Goal: Communication & Community: Answer question/provide support

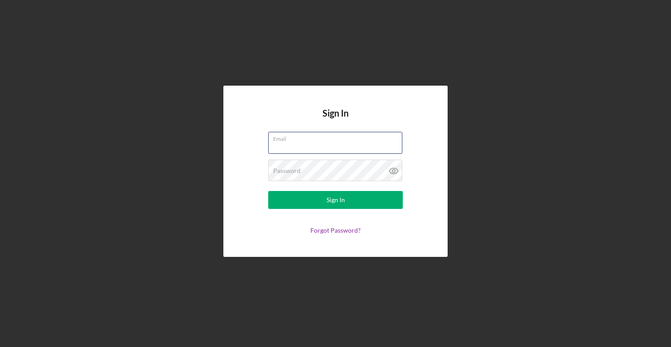
type input "[EMAIL_ADDRESS][DOMAIN_NAME]"
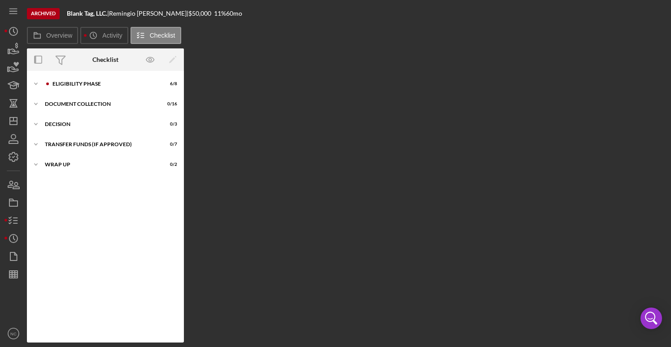
click at [56, 10] on div "Archived" at bounding box center [43, 13] width 33 height 11
click at [98, 31] on icon "Icon/History" at bounding box center [93, 35] width 18 height 18
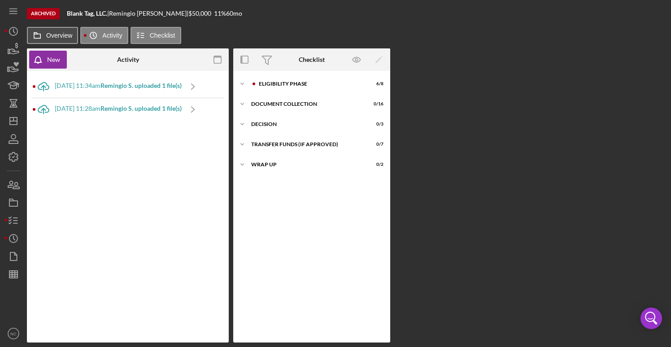
click at [71, 38] on label "Overview" at bounding box center [59, 35] width 26 height 7
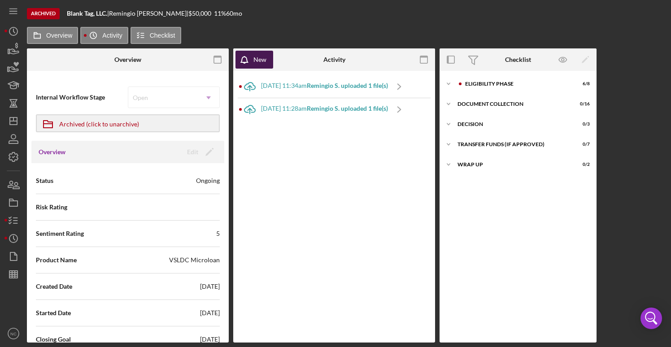
click at [271, 66] on button "New" at bounding box center [254, 60] width 38 height 18
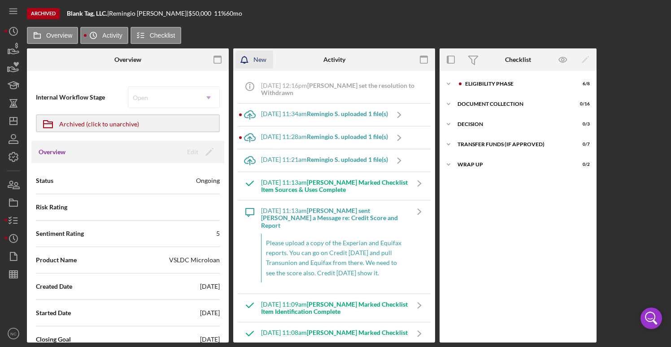
click at [271, 66] on button "New" at bounding box center [254, 60] width 38 height 18
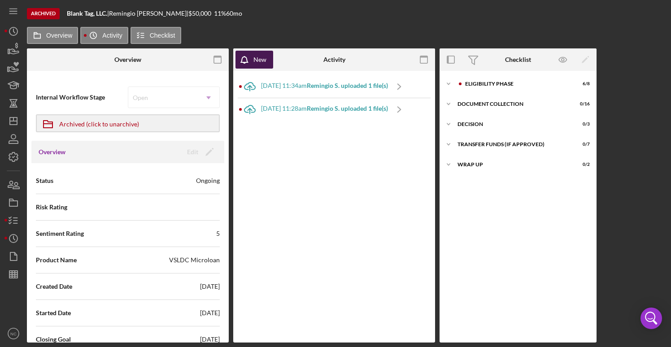
click at [271, 66] on button "New" at bounding box center [254, 60] width 38 height 18
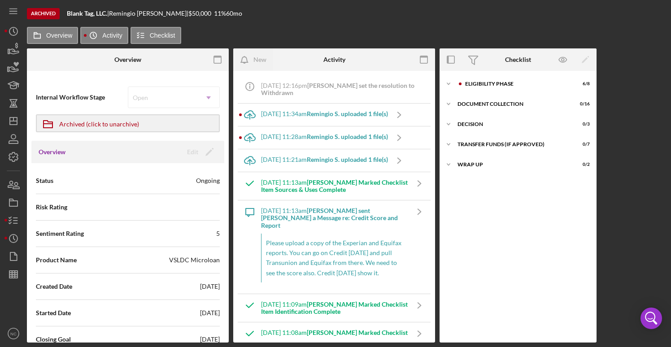
click at [32, 11] on div "Archived" at bounding box center [43, 13] width 33 height 11
click at [38, 31] on icon at bounding box center [37, 35] width 18 height 18
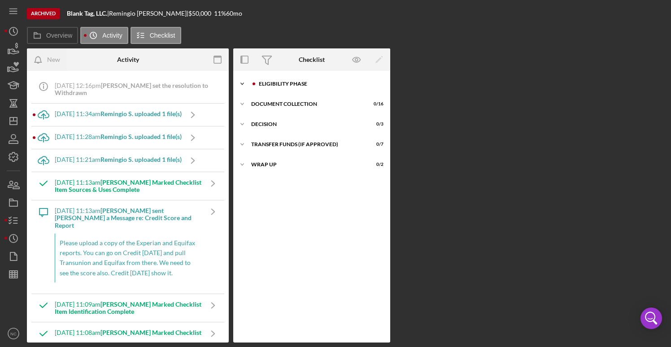
click at [282, 83] on div "Eligibility Phase" at bounding box center [319, 83] width 120 height 5
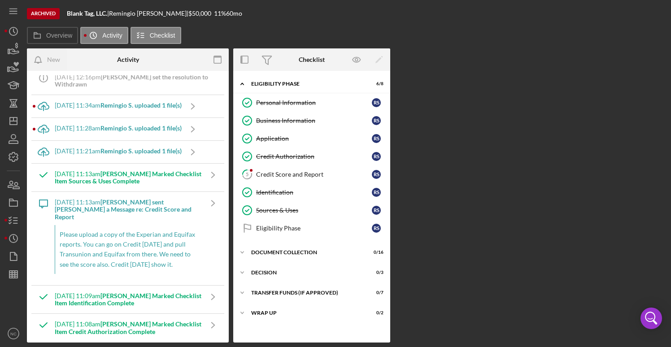
scroll to position [140, 0]
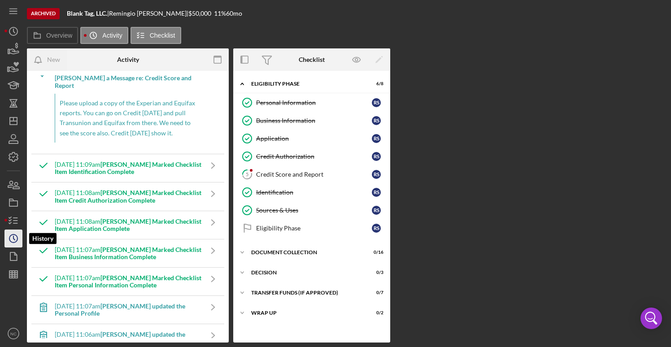
click at [8, 238] on icon "Icon/History" at bounding box center [13, 238] width 22 height 22
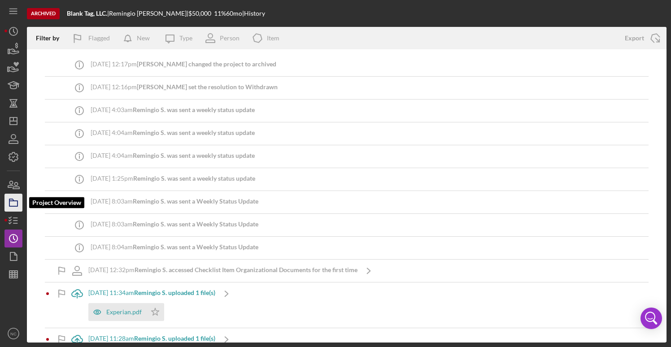
click at [15, 197] on icon "button" at bounding box center [13, 202] width 22 height 22
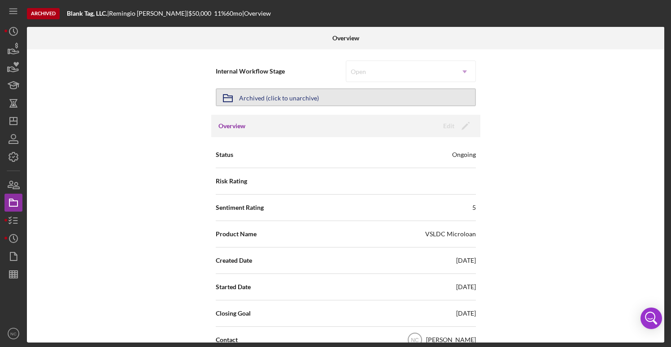
click at [293, 93] on div "Archived (click to unarchive)" at bounding box center [279, 97] width 80 height 16
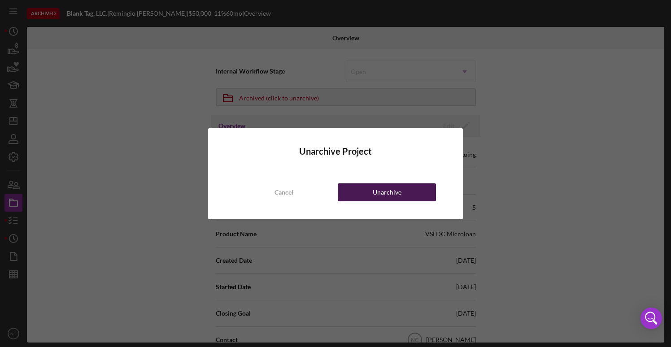
click at [370, 187] on button "Unarchive" at bounding box center [387, 192] width 98 height 18
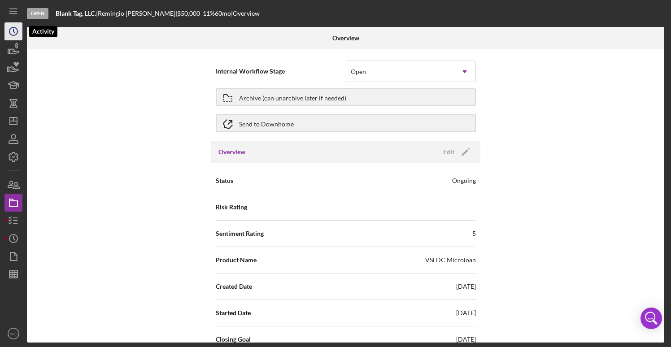
click at [11, 35] on icon "Icon/History" at bounding box center [13, 31] width 22 height 22
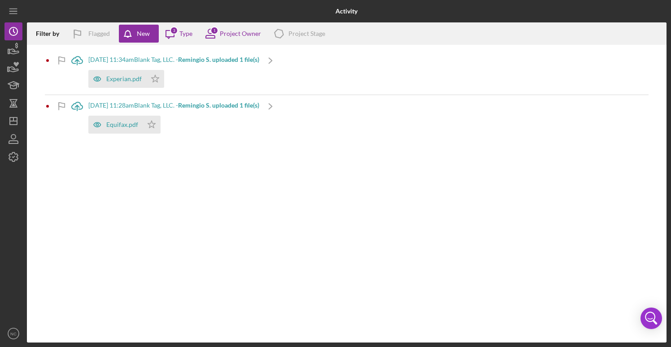
click at [186, 59] on div "[DATE] 11:34am Blank Tag, LLC. - [PERSON_NAME] uploaded 1 file(s)" at bounding box center [173, 59] width 171 height 7
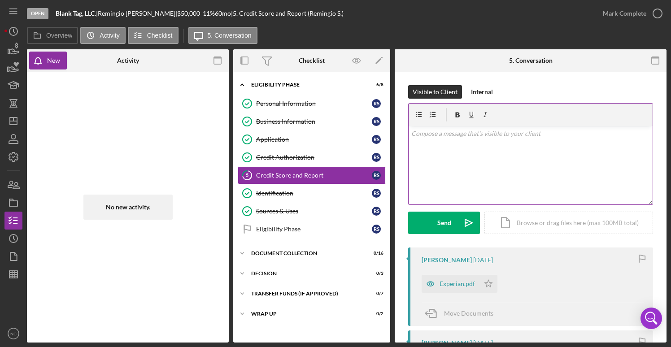
click at [442, 150] on div "v Color teal Color pink Remove color Add row above Add row below Add column bef…" at bounding box center [530, 165] width 244 height 78
click at [458, 131] on p "please send new credit reports" at bounding box center [530, 134] width 239 height 10
click at [451, 239] on div "Visible to Client Internal v Color teal Color pink Remove color Add row above A…" at bounding box center [530, 166] width 245 height 162
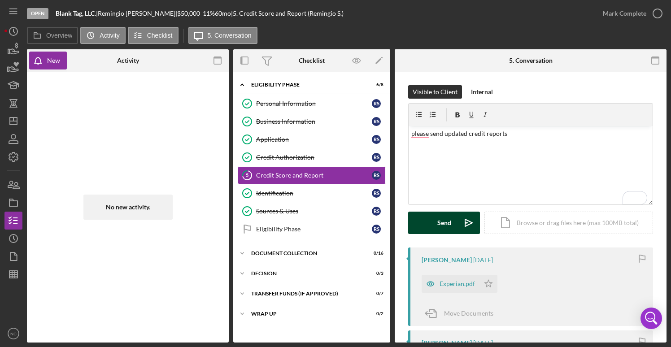
click at [458, 221] on icon "Icon/icon-invite-send" at bounding box center [468, 223] width 22 height 22
